Goal: Task Accomplishment & Management: Use online tool/utility

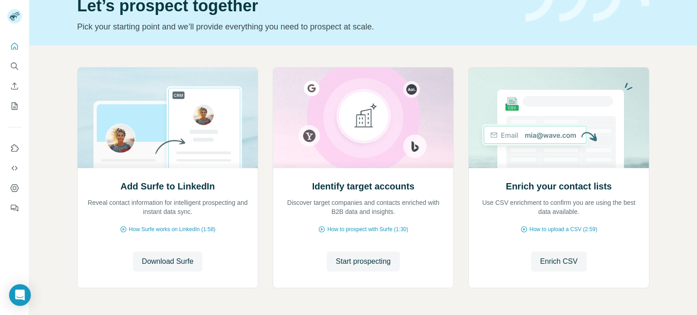
scroll to position [76, 0]
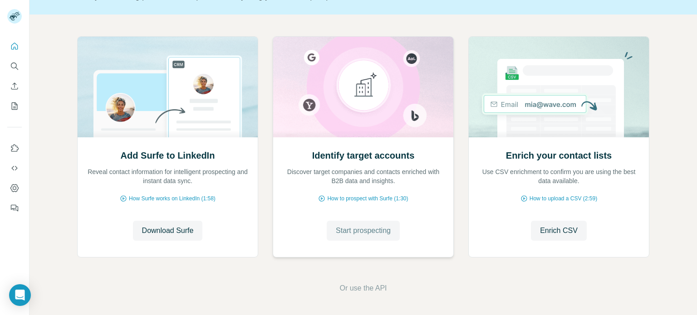
click at [350, 230] on span "Start prospecting" at bounding box center [363, 231] width 55 height 11
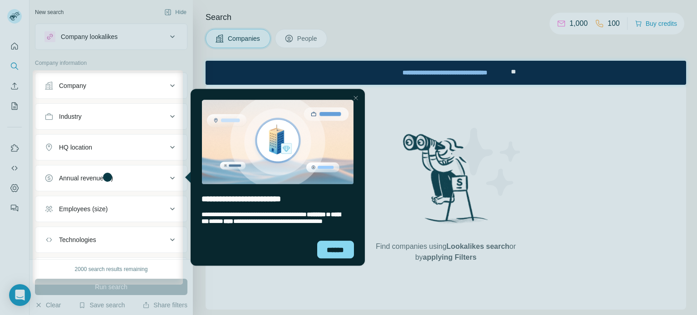
click at [293, 30] on div at bounding box center [348, 35] width 697 height 70
click at [290, 39] on div at bounding box center [348, 35] width 697 height 70
click at [331, 248] on div "******" at bounding box center [335, 250] width 37 height 18
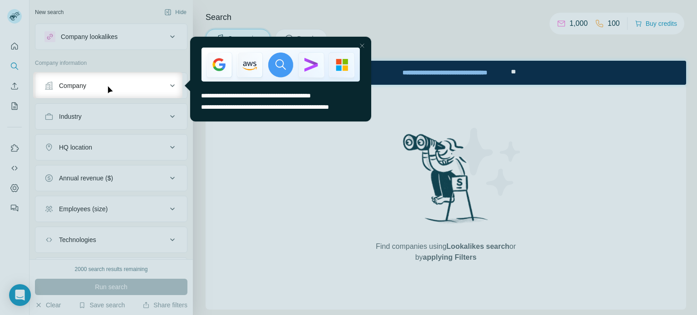
click at [459, 33] on div at bounding box center [348, 36] width 697 height 72
click at [361, 45] on div at bounding box center [361, 45] width 11 height 11
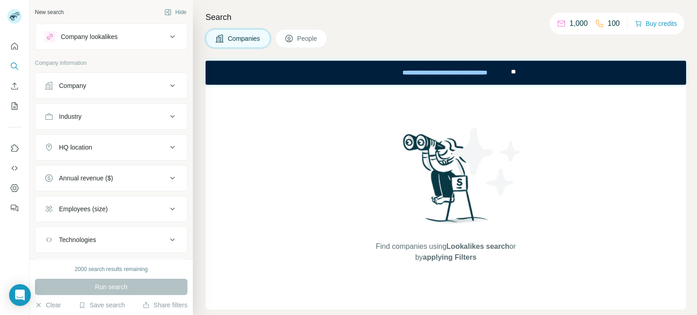
click at [298, 34] on span "People" at bounding box center [307, 38] width 21 height 9
